Goal: Task Accomplishment & Management: Manage account settings

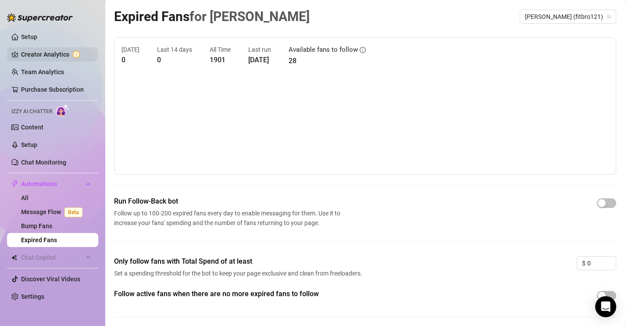
click at [48, 56] on link "Creator Analytics" at bounding box center [56, 54] width 70 height 14
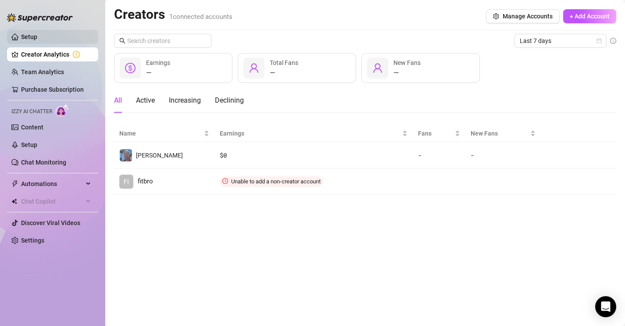
click at [33, 40] on link "Setup" at bounding box center [29, 36] width 16 height 7
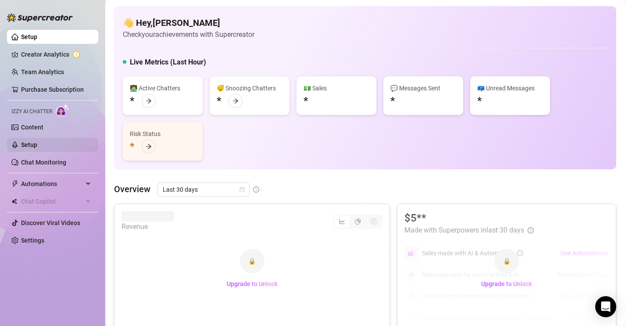
click at [26, 145] on link "Setup" at bounding box center [29, 144] width 16 height 7
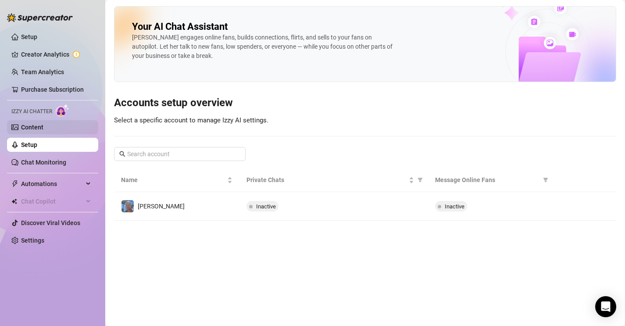
click at [29, 125] on link "Content" at bounding box center [32, 127] width 22 height 7
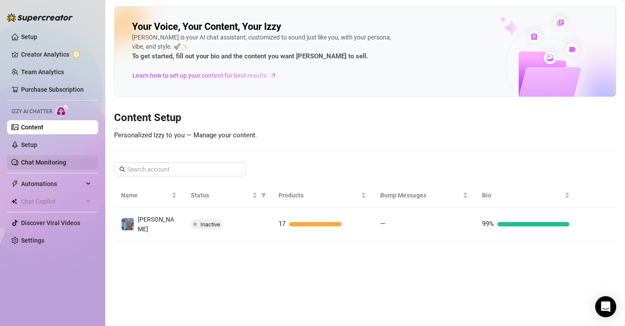
click at [28, 166] on link "Chat Monitoring" at bounding box center [43, 162] width 45 height 7
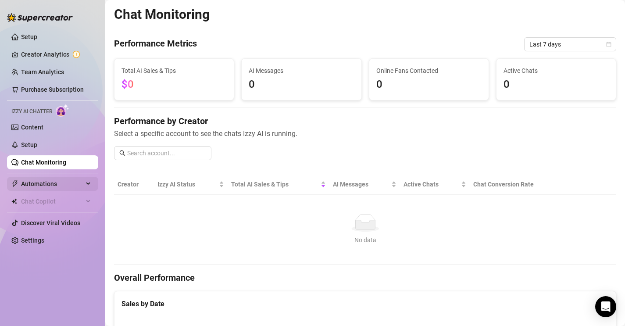
click at [76, 186] on span "Automations" at bounding box center [52, 184] width 62 height 14
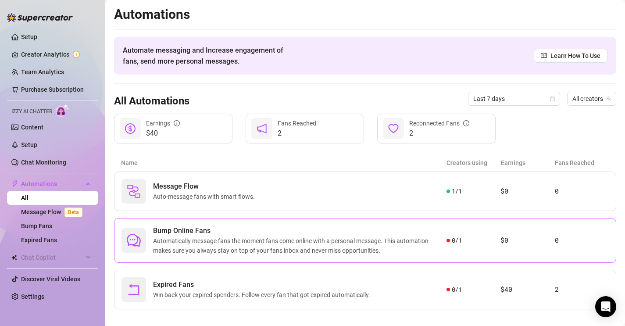
scroll to position [10, 0]
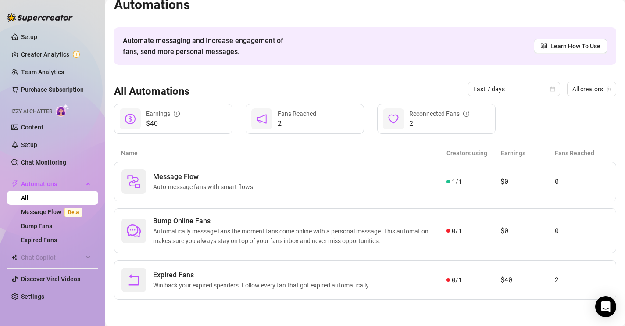
click at [314, 127] on span "2" at bounding box center [297, 123] width 39 height 11
click at [220, 124] on div "$40 Earnings" at bounding box center [173, 119] width 118 height 30
click at [265, 119] on icon "notification" at bounding box center [262, 119] width 11 height 11
click at [399, 115] on div at bounding box center [393, 118] width 21 height 21
click at [68, 88] on link "Purchase Subscription" at bounding box center [52, 89] width 63 height 7
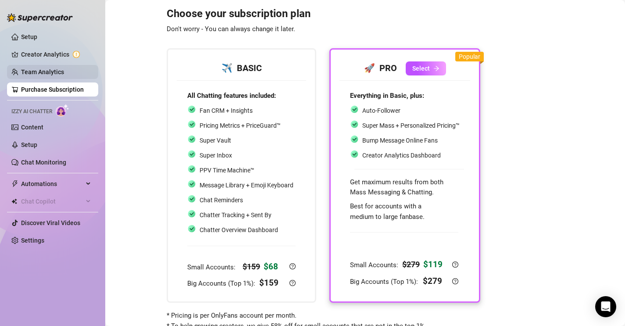
click at [58, 73] on link "Team Analytics" at bounding box center [42, 71] width 43 height 7
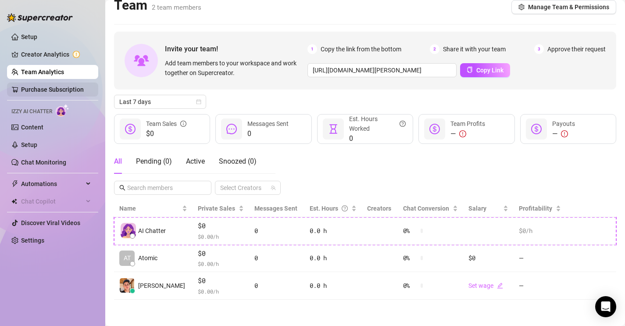
scroll to position [10, 0]
click at [56, 86] on link "Purchase Subscription" at bounding box center [52, 89] width 63 height 7
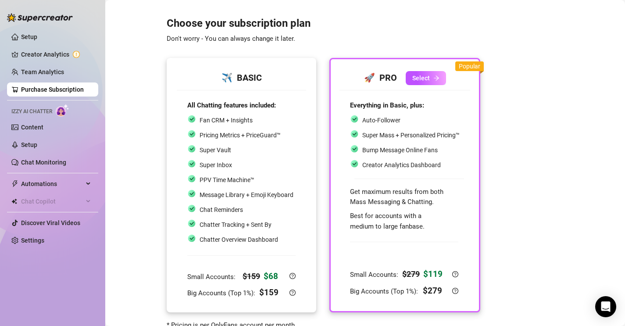
click at [287, 243] on div "Chatter Overview Dashboard" at bounding box center [240, 239] width 106 height 11
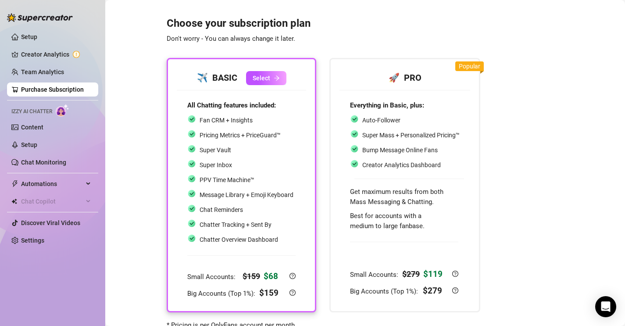
scroll to position [41, 0]
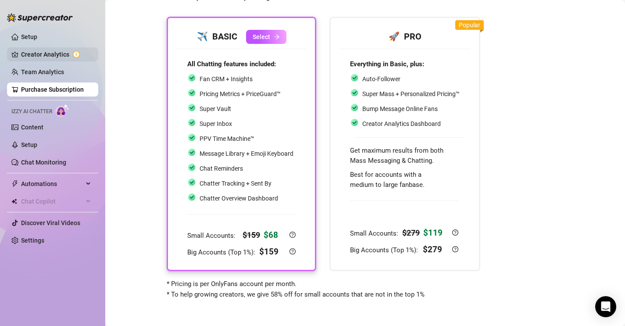
click at [36, 61] on link "Creator Analytics" at bounding box center [56, 54] width 70 height 14
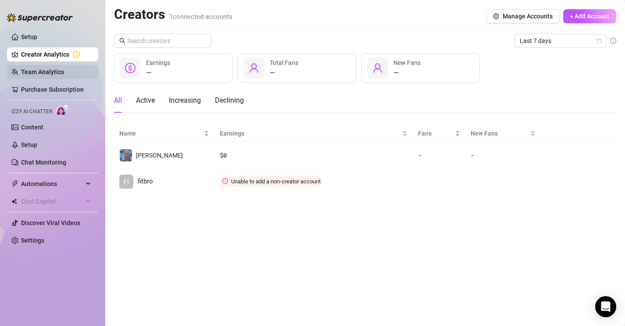
click at [35, 72] on link "Team Analytics" at bounding box center [42, 71] width 43 height 7
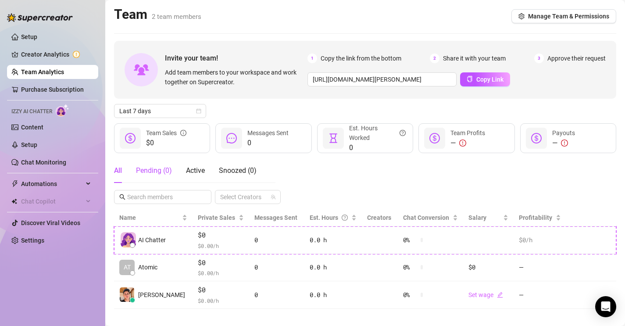
click at [161, 171] on div "Pending ( 0 )" at bounding box center [154, 170] width 36 height 11
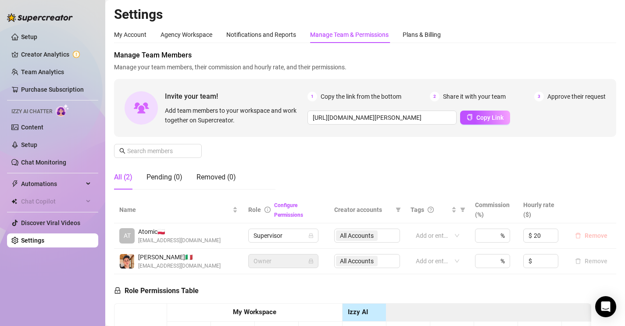
click at [593, 237] on span "Remove" at bounding box center [596, 235] width 23 height 7
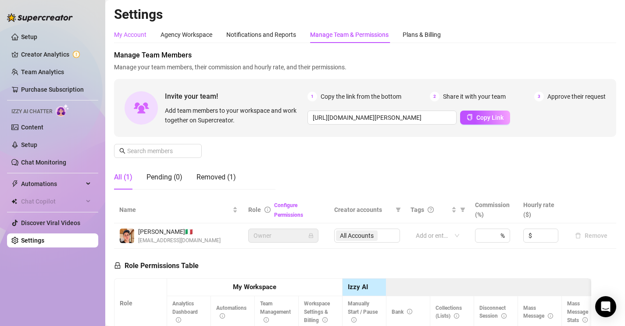
click at [136, 38] on div "My Account" at bounding box center [130, 35] width 32 height 10
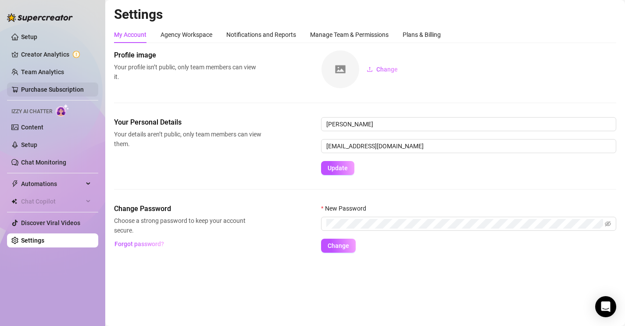
click at [68, 86] on link "Purchase Subscription" at bounding box center [52, 89] width 63 height 7
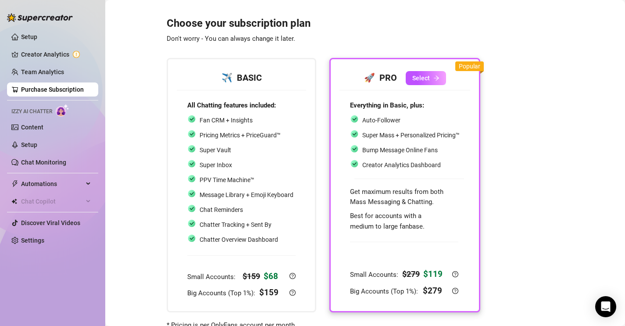
click at [61, 63] on ul "Setup Creator Analytics Team Analytics Purchase Subscription Izzy AI Chatter Co…" at bounding box center [52, 138] width 91 height 225
click at [61, 68] on link "Team Analytics" at bounding box center [42, 71] width 43 height 7
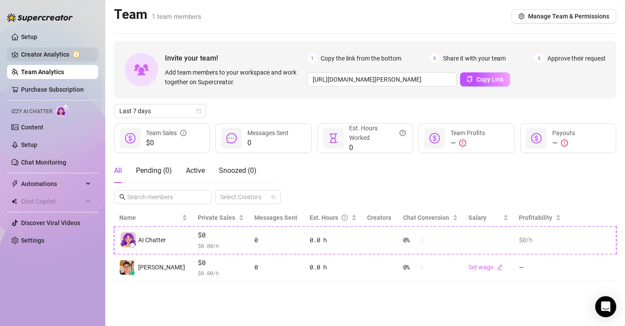
click at [57, 57] on link "Creator Analytics" at bounding box center [56, 54] width 70 height 14
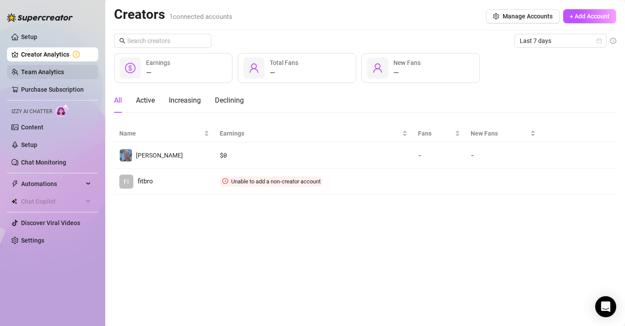
click at [53, 68] on link "Team Analytics" at bounding box center [42, 71] width 43 height 7
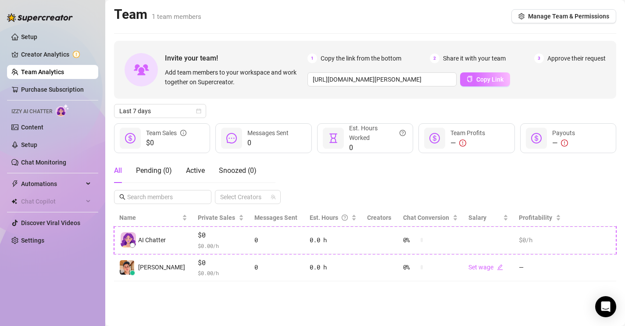
click at [487, 81] on span "Copy Link" at bounding box center [489, 79] width 27 height 7
click at [43, 129] on link "Content" at bounding box center [32, 127] width 22 height 7
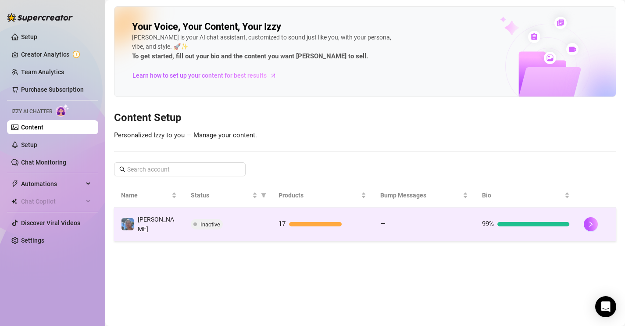
click at [247, 212] on td "Inactive" at bounding box center [228, 224] width 88 height 34
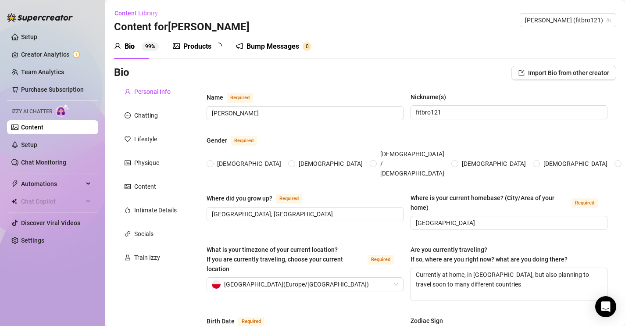
radio input "true"
type input "[DATE]"
click at [50, 71] on link "Team Analytics" at bounding box center [42, 71] width 43 height 7
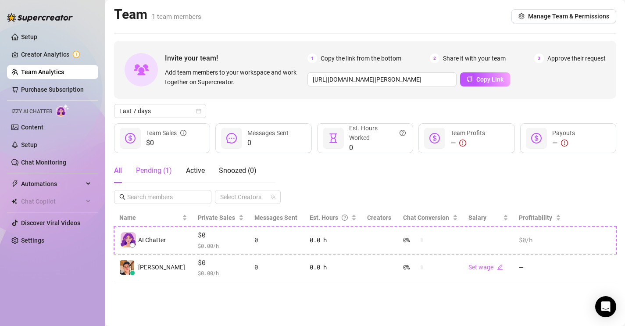
click at [147, 171] on div "Pending ( 1 )" at bounding box center [154, 170] width 36 height 11
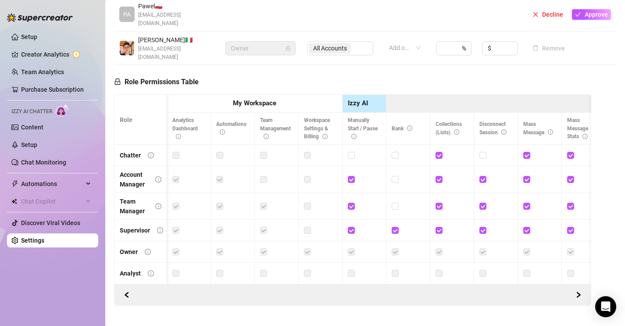
scroll to position [0, 11]
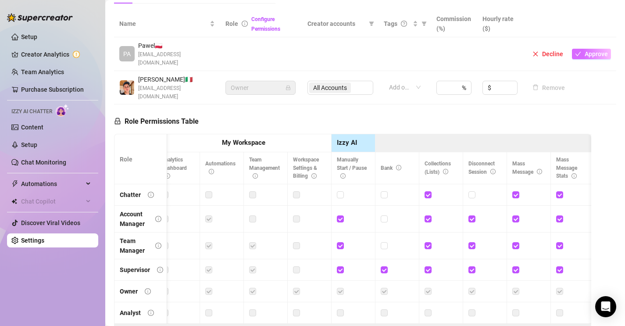
click at [601, 50] on span "Approve" at bounding box center [596, 53] width 23 height 7
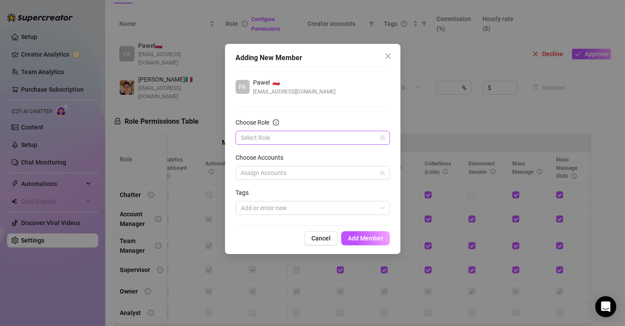
click at [307, 138] on input "Choose Role" at bounding box center [309, 137] width 136 height 13
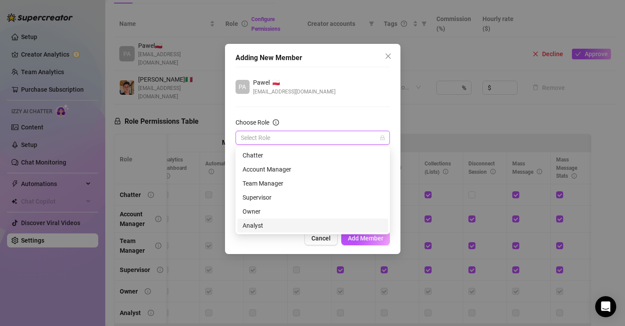
click at [283, 224] on div "Analyst" at bounding box center [313, 226] width 140 height 10
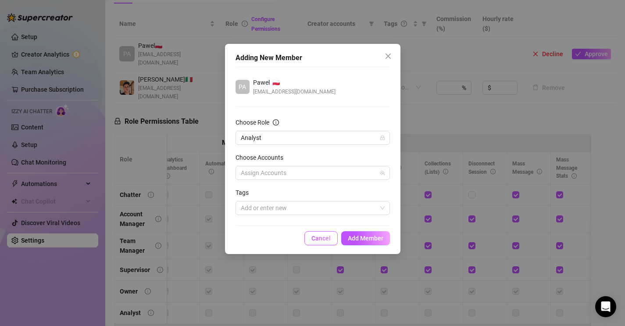
click at [322, 238] on span "Cancel" at bounding box center [320, 238] width 19 height 7
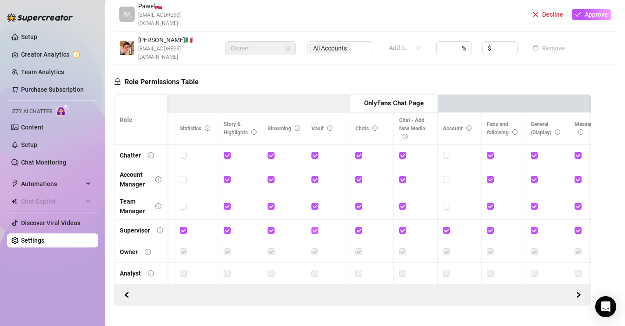
scroll to position [0, 898]
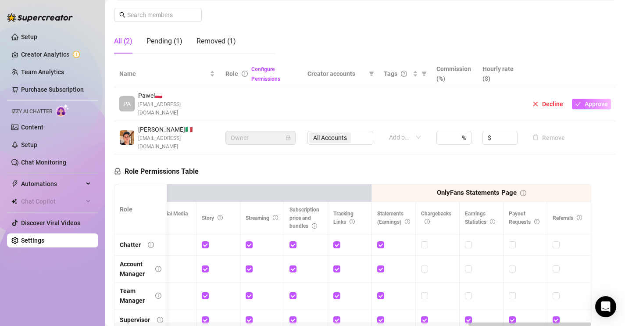
click at [582, 99] on button "Approve" at bounding box center [591, 104] width 39 height 11
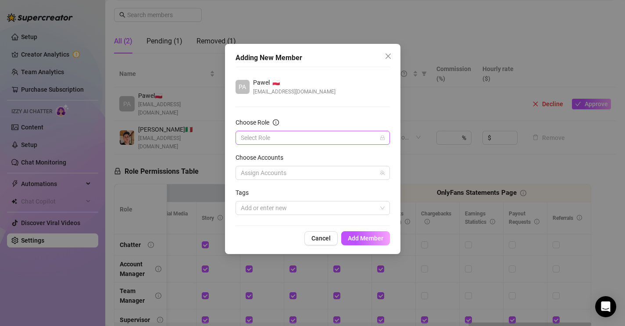
click at [284, 144] on input "Choose Role" at bounding box center [309, 137] width 136 height 13
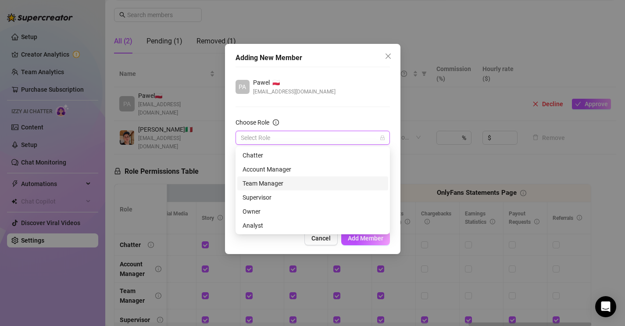
click at [289, 183] on div "Team Manager" at bounding box center [313, 184] width 140 height 10
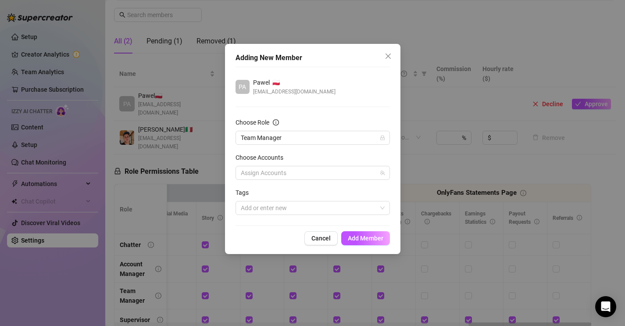
click at [292, 182] on form "Choose Role Team Manager Choose Accounts Assign Accounts Tags Add or enter new" at bounding box center [313, 166] width 154 height 97
click at [296, 173] on div at bounding box center [308, 173] width 142 height 12
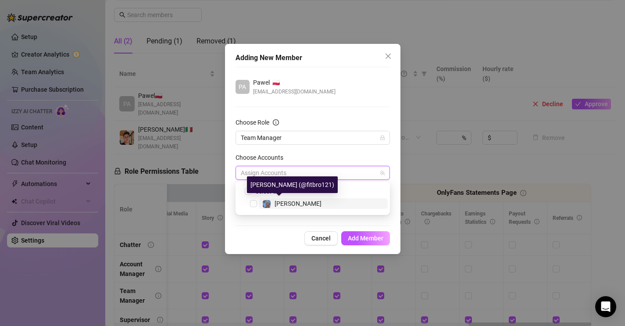
click at [287, 203] on span "[PERSON_NAME]" at bounding box center [298, 203] width 47 height 7
checkbox input "true"
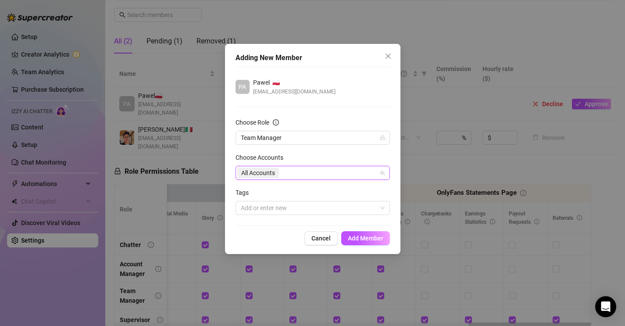
click at [355, 222] on div "PA Pawel 🇵🇱 [EMAIL_ADDRESS][DOMAIN_NAME] Choose Role Team Manager Choose Accoun…" at bounding box center [313, 146] width 154 height 159
click at [283, 206] on div at bounding box center [308, 208] width 142 height 12
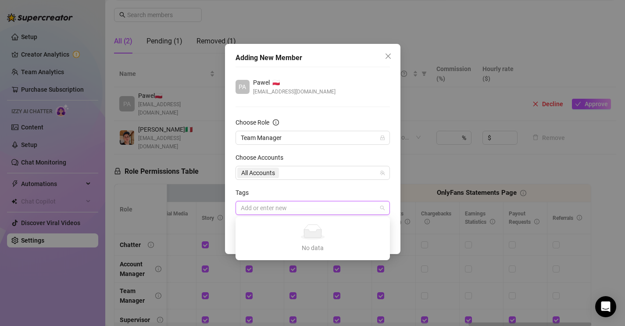
click at [300, 207] on div at bounding box center [308, 208] width 142 height 12
click at [306, 207] on div at bounding box center [308, 208] width 142 height 12
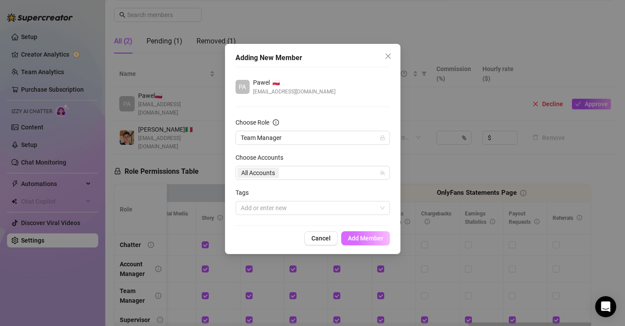
click at [368, 232] on button "Add Member" at bounding box center [365, 238] width 49 height 14
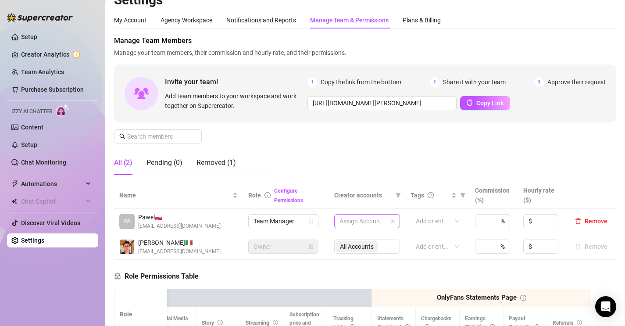
click at [369, 219] on div at bounding box center [362, 221] width 53 height 12
click at [354, 249] on span "Select tree node" at bounding box center [352, 251] width 7 height 7
checkbox input "true"
click at [406, 15] on div "Plans & Billing" at bounding box center [422, 20] width 38 height 10
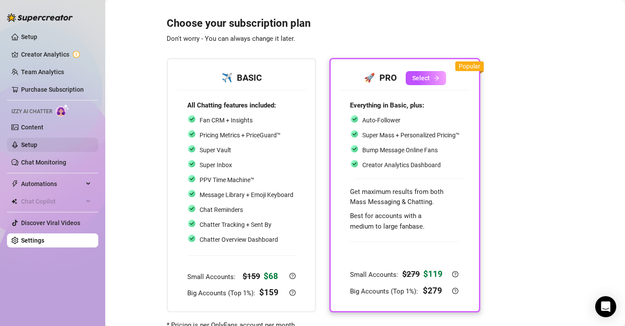
click at [37, 144] on link "Setup" at bounding box center [29, 144] width 16 height 7
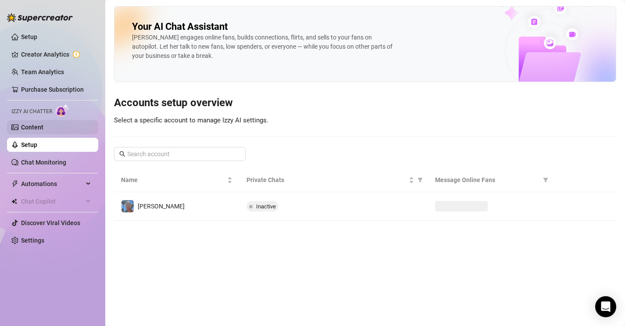
click at [43, 129] on link "Content" at bounding box center [32, 127] width 22 height 7
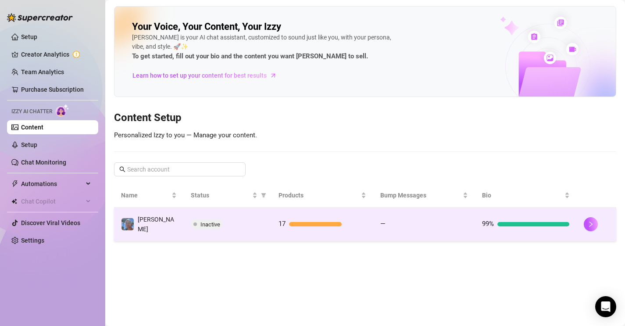
click at [226, 215] on td "Inactive" at bounding box center [228, 224] width 88 height 34
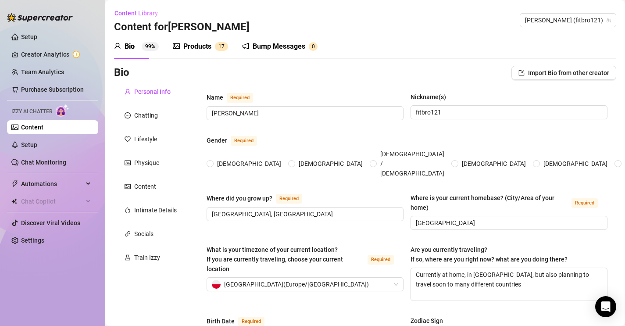
radio input "true"
type input "[DATE]"
click at [139, 254] on div "Train Izzy" at bounding box center [147, 258] width 26 height 10
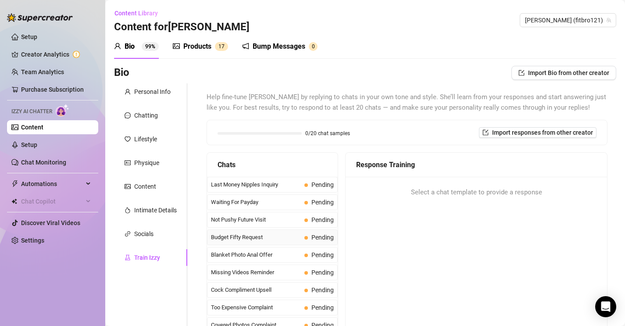
click at [247, 231] on div "Budget Fifty Request Pending" at bounding box center [272, 237] width 131 height 16
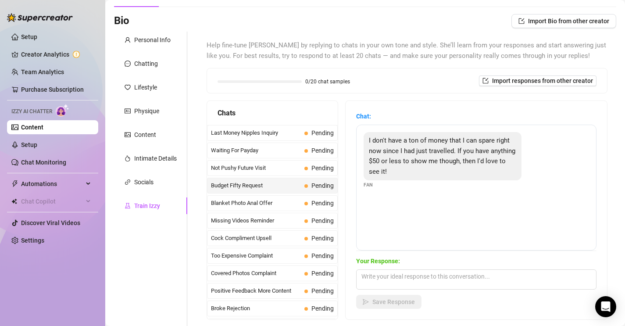
scroll to position [54, 0]
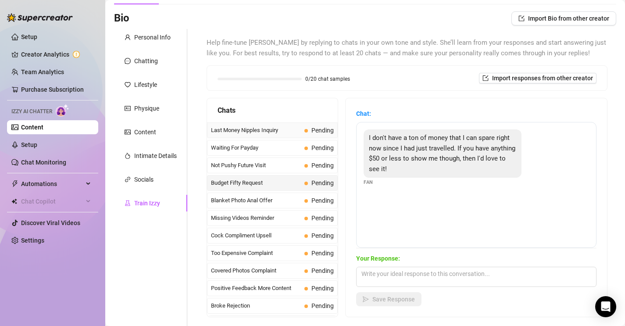
click at [268, 128] on span "Last Money Nipples Inquiry" at bounding box center [256, 130] width 90 height 9
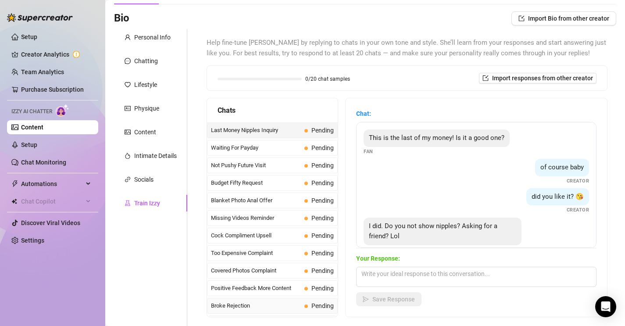
click at [252, 305] on span "Broke Rejection" at bounding box center [256, 305] width 90 height 9
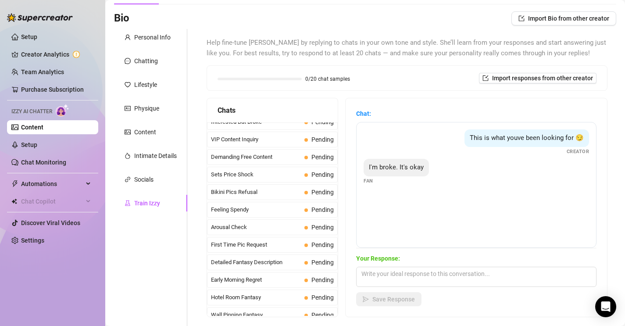
scroll to position [204, 0]
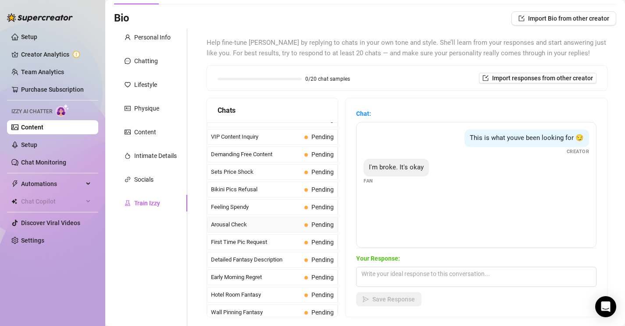
click at [289, 231] on div "Arousal Check Pending" at bounding box center [272, 225] width 131 height 16
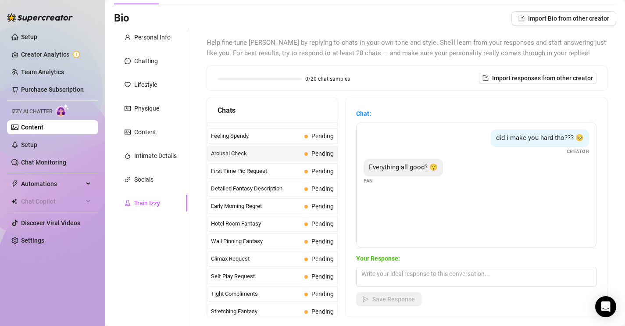
scroll to position [270, 0]
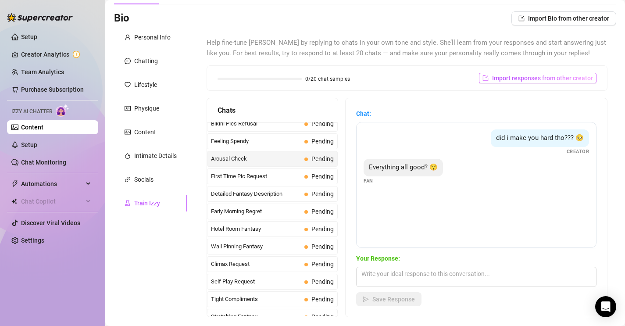
click at [531, 78] on span "Import responses from other creator" at bounding box center [542, 78] width 101 height 7
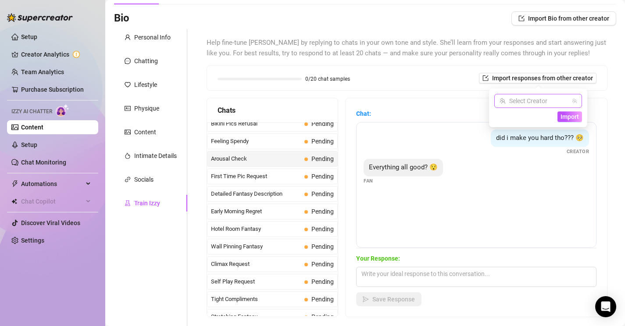
click at [538, 99] on input "search" at bounding box center [534, 100] width 69 height 13
click at [538, 100] on input "search" at bounding box center [534, 100] width 69 height 13
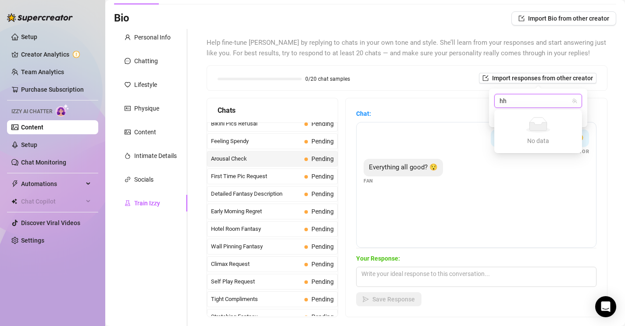
type input "h"
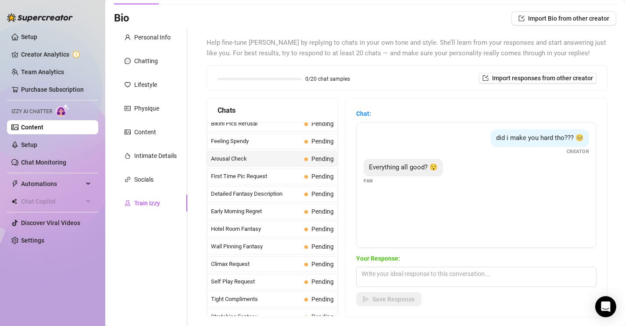
click at [431, 89] on div "0/20 chat samples Import responses from other creator" at bounding box center [407, 78] width 400 height 25
